Goal: Task Accomplishment & Management: Manage account settings

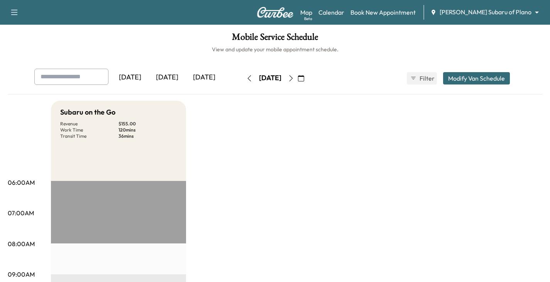
click at [247, 77] on icon "button" at bounding box center [248, 78] width 3 height 6
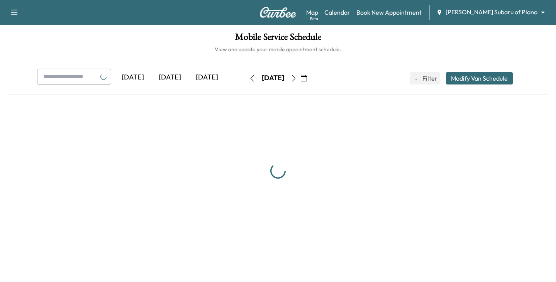
click at [249, 77] on icon "button" at bounding box center [252, 78] width 6 height 6
click at [245, 77] on button "button" at bounding box center [251, 78] width 13 height 12
click at [249, 77] on icon "button" at bounding box center [252, 78] width 6 height 6
click at [250, 77] on icon "button" at bounding box center [251, 78] width 3 height 6
click at [249, 77] on icon "button" at bounding box center [252, 78] width 6 height 6
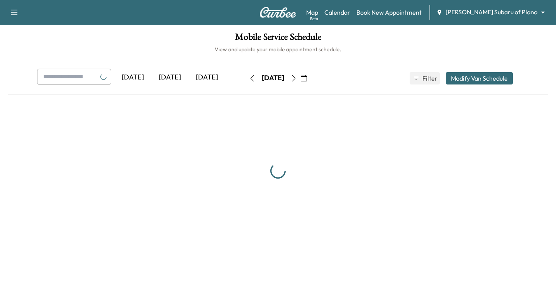
click at [249, 77] on icon "button" at bounding box center [252, 78] width 6 height 6
click at [245, 77] on button "button" at bounding box center [251, 78] width 13 height 12
click at [249, 77] on icon "button" at bounding box center [252, 78] width 6 height 6
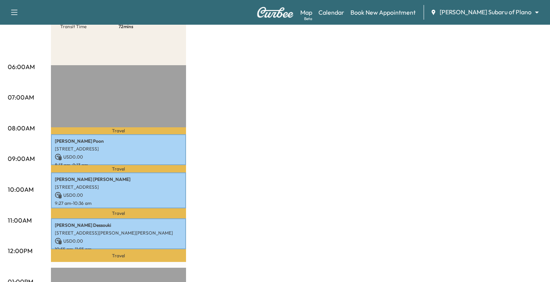
scroll to position [154, 0]
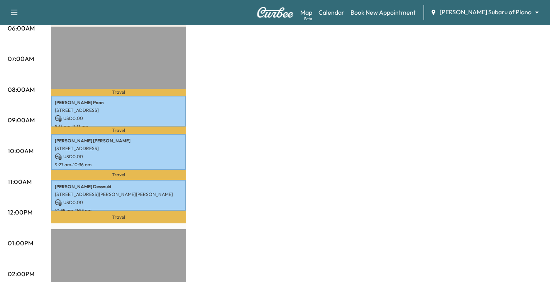
click at [520, 7] on div "Map Beta Calendar Book New Appointment [PERSON_NAME] Subaru of Plano ******** ​" at bounding box center [421, 12] width 243 height 15
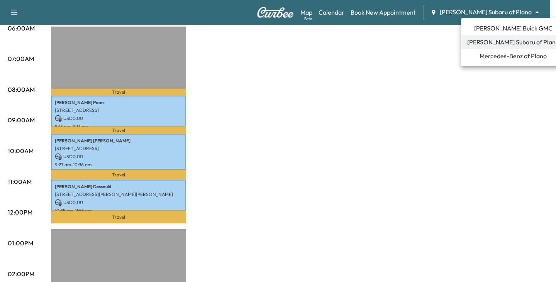
click at [507, 55] on span "Mercedes-Benz of Plano" at bounding box center [512, 55] width 67 height 9
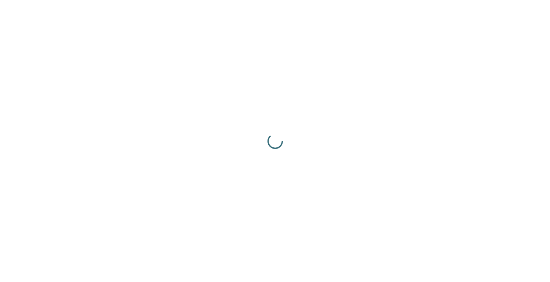
scroll to position [0, 0]
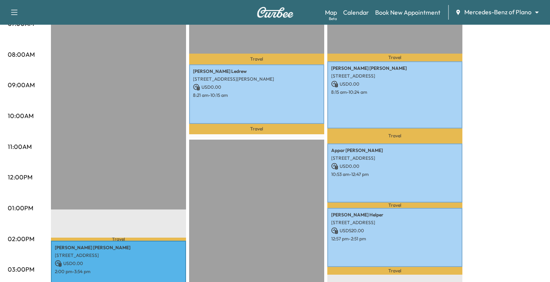
scroll to position [116, 0]
